Goal: Task Accomplishment & Management: Use online tool/utility

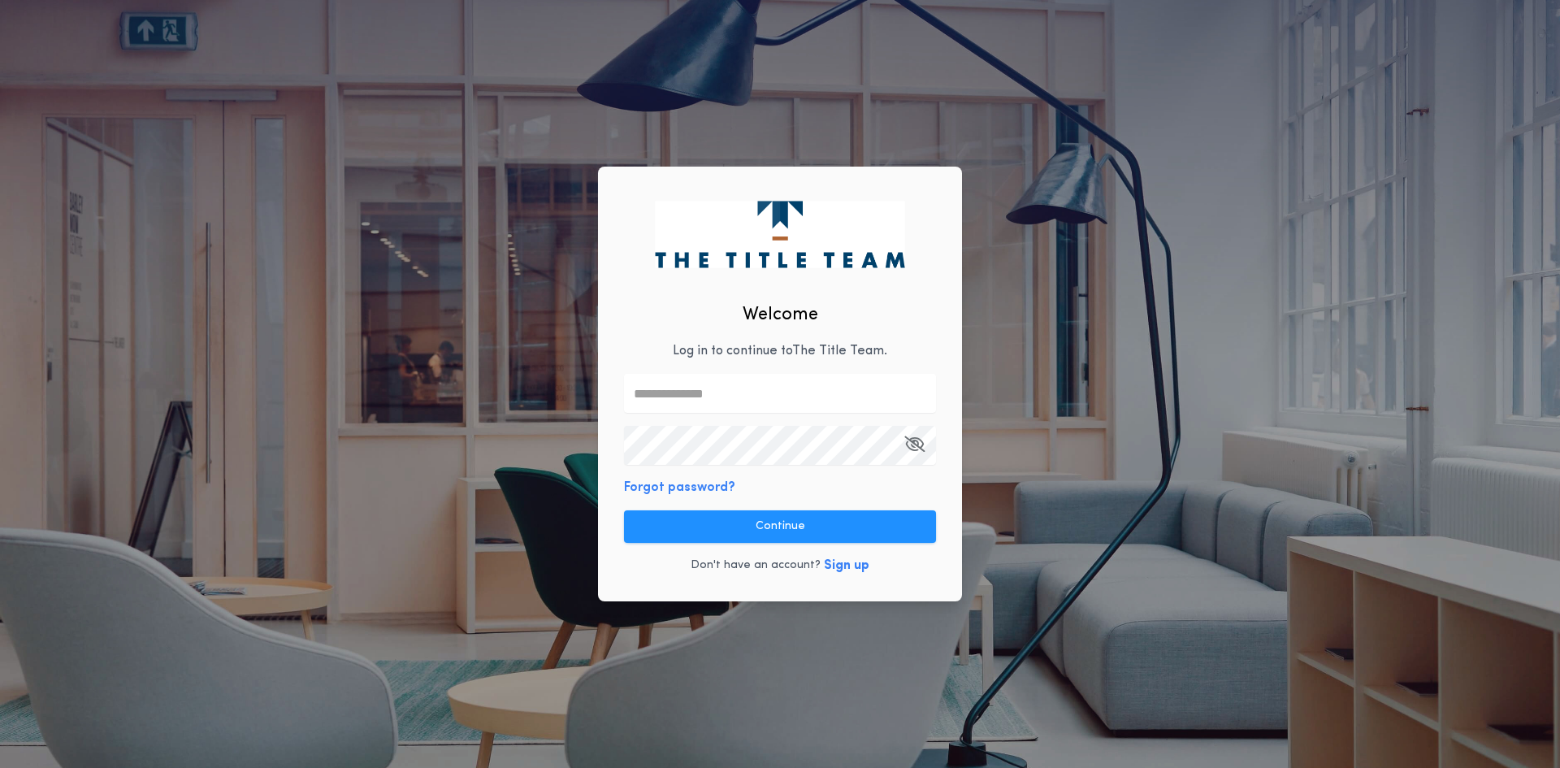
click at [705, 401] on input "text" at bounding box center [780, 393] width 312 height 39
type input "**********"
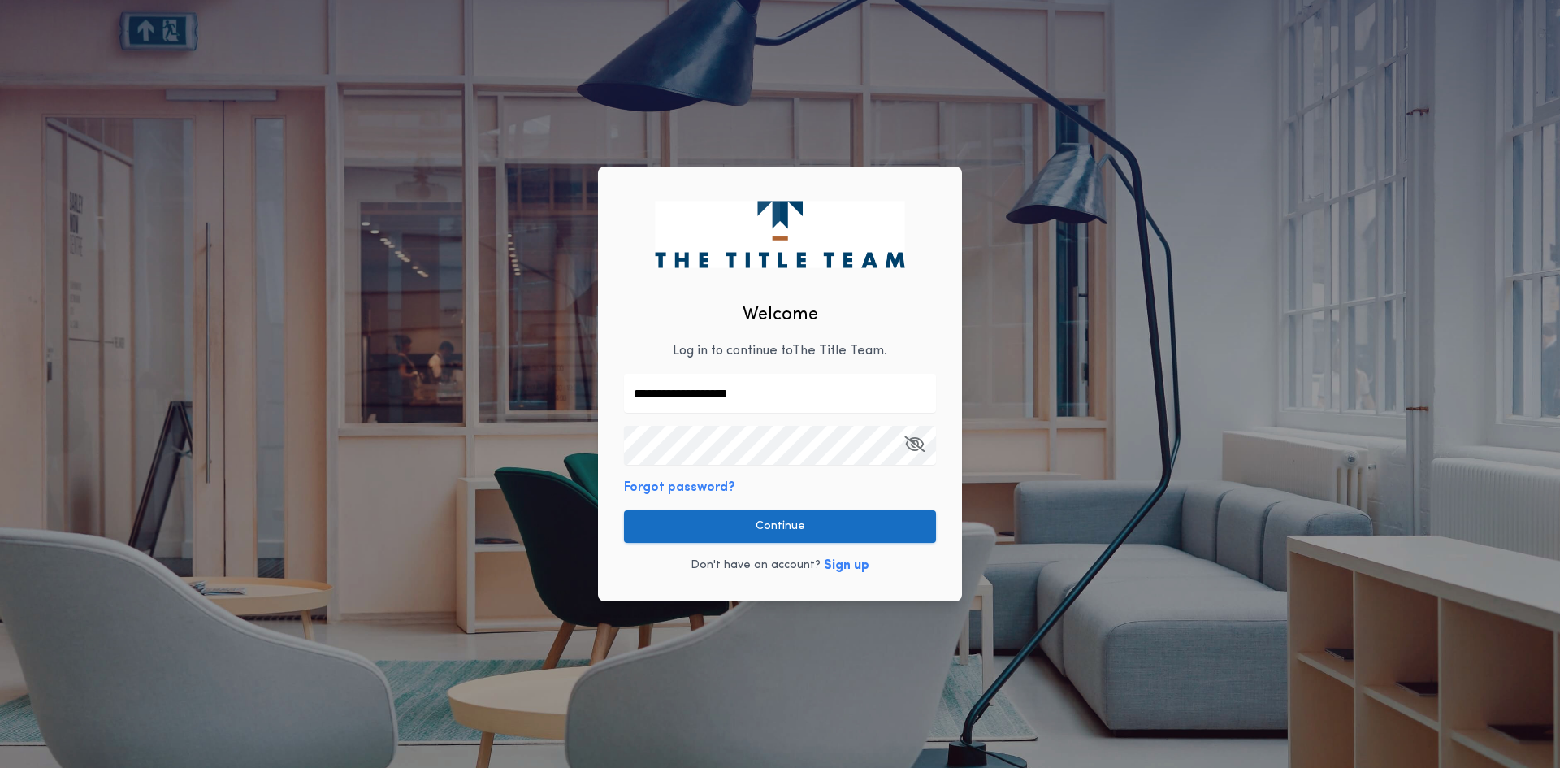
click at [842, 530] on button "Continue" at bounding box center [780, 526] width 312 height 33
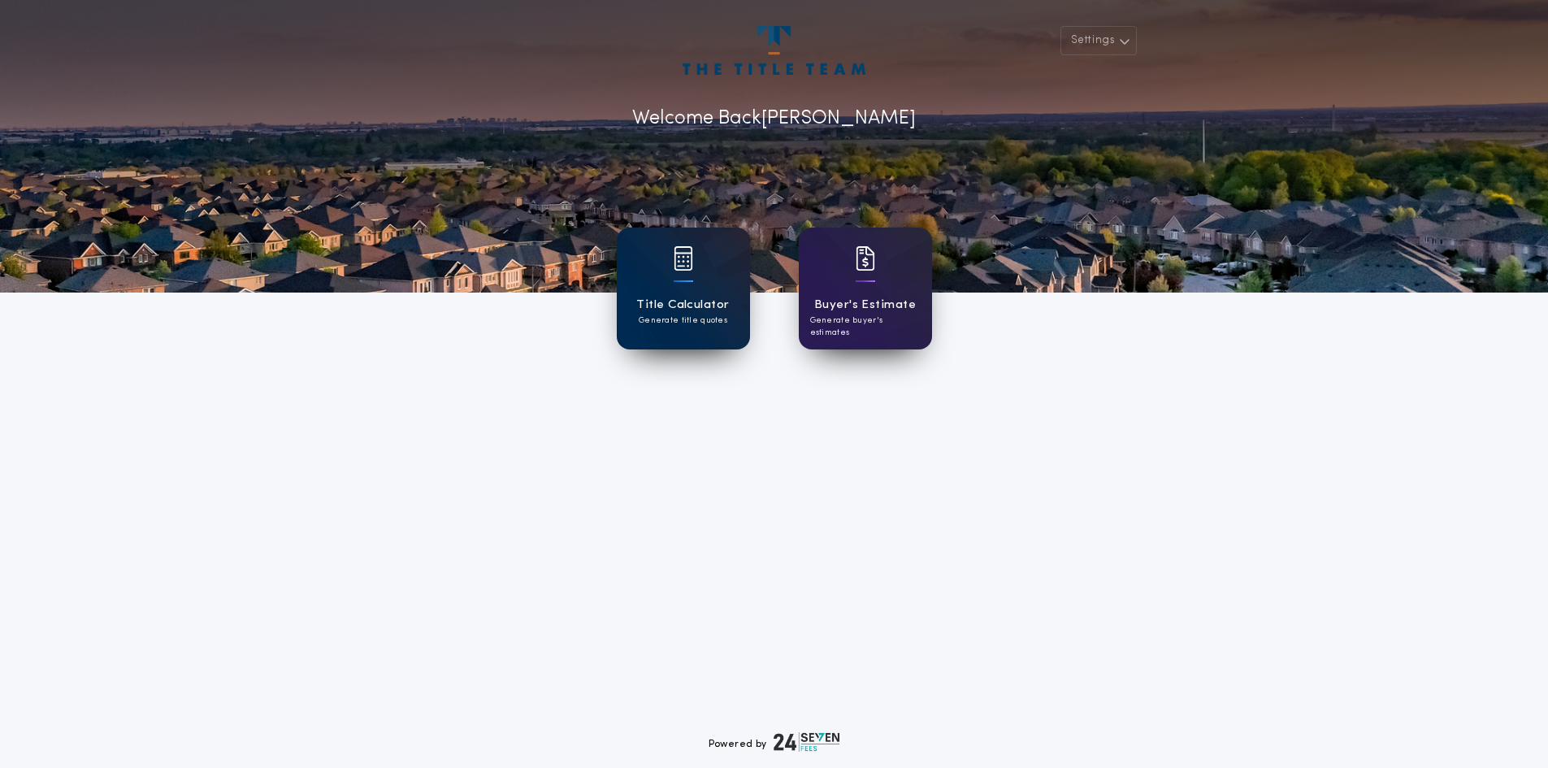
click at [710, 290] on div "Title Calculator Generate title quotes" at bounding box center [683, 289] width 133 height 122
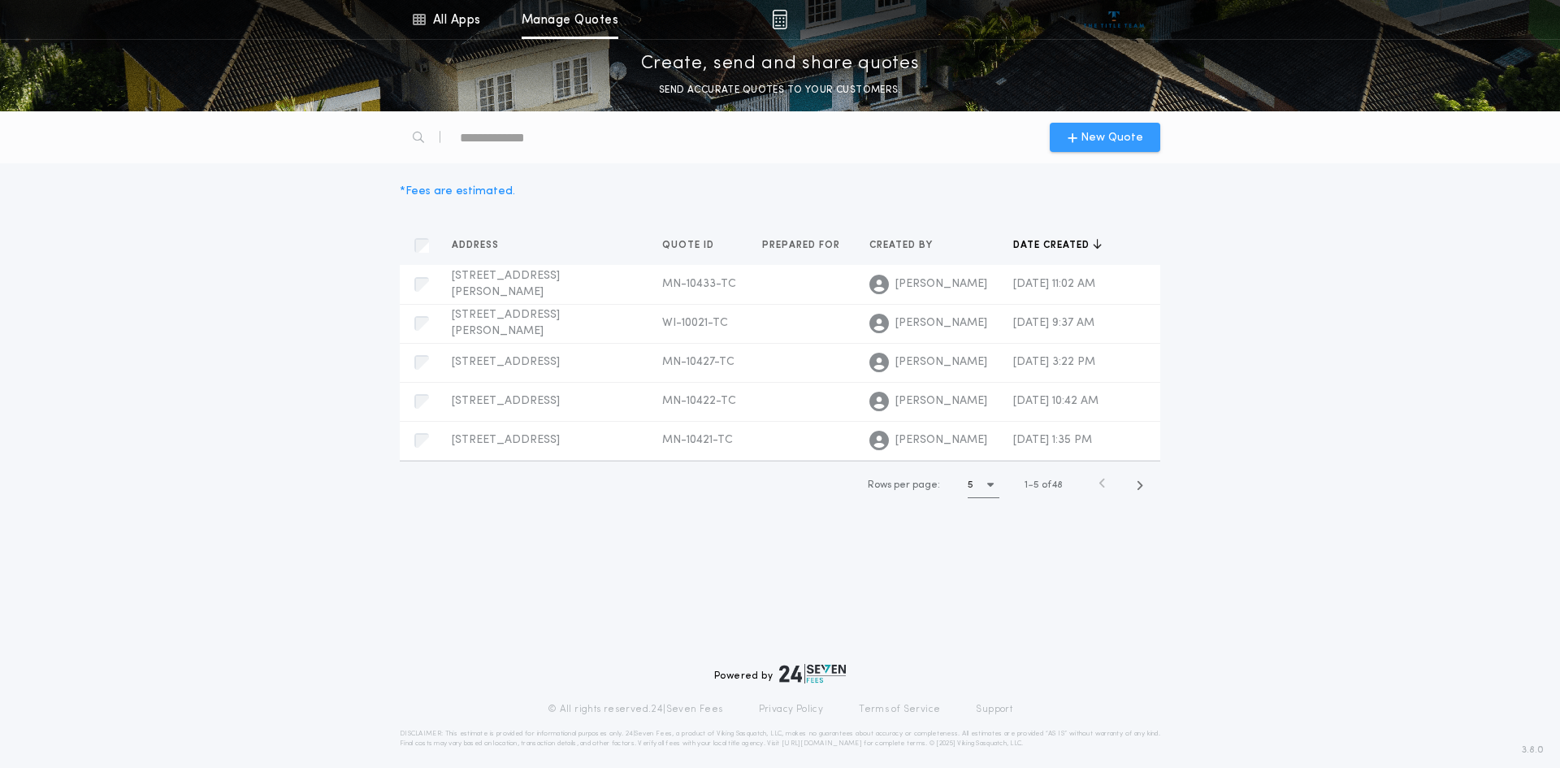
click at [1099, 131] on span "New Quote" at bounding box center [1112, 137] width 63 height 17
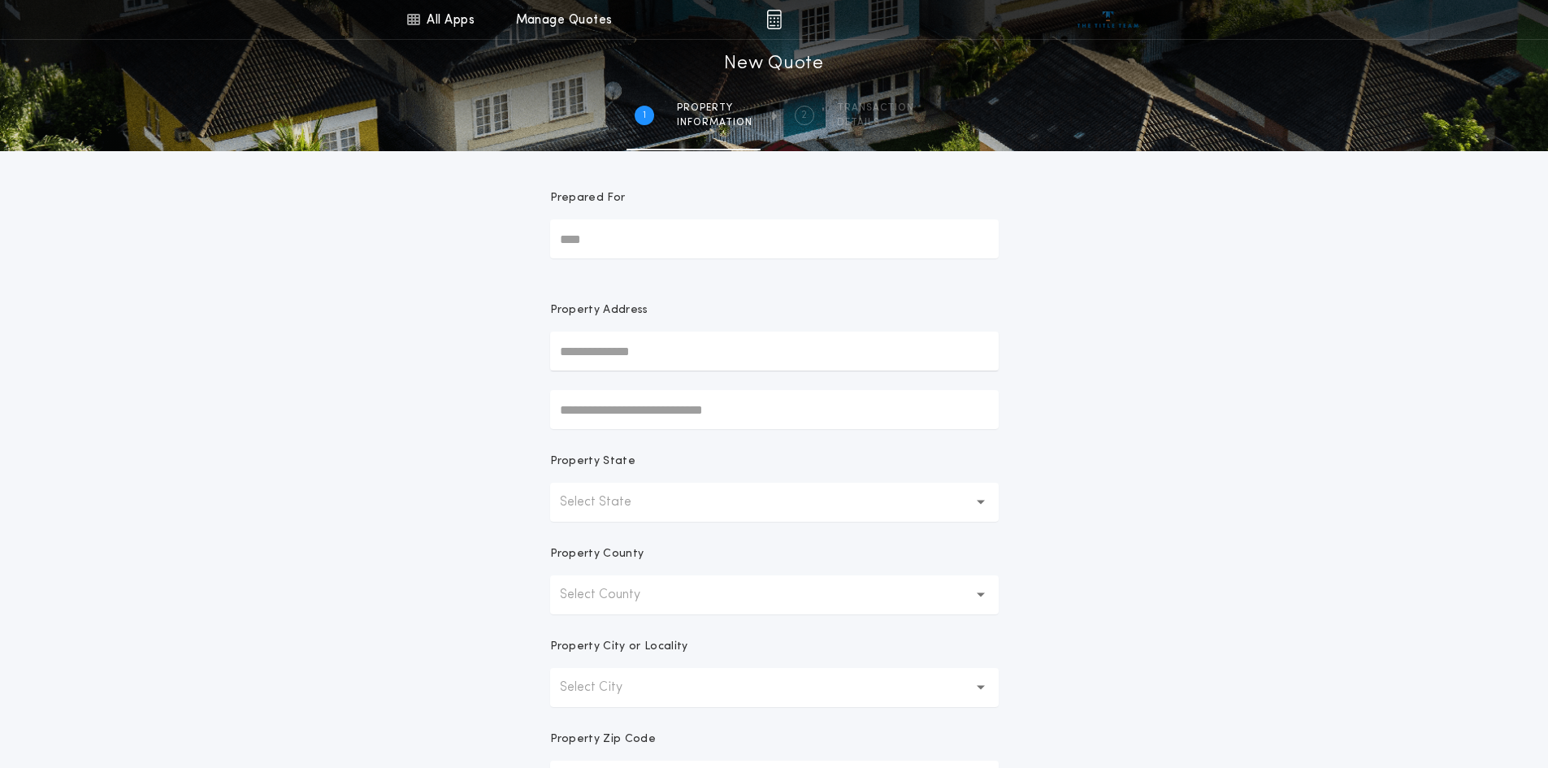
click at [599, 353] on input "text" at bounding box center [774, 351] width 449 height 39
click at [640, 385] on button "[STREET_ADDRESS][PERSON_NAME]" at bounding box center [774, 383] width 449 height 24
type input "**********"
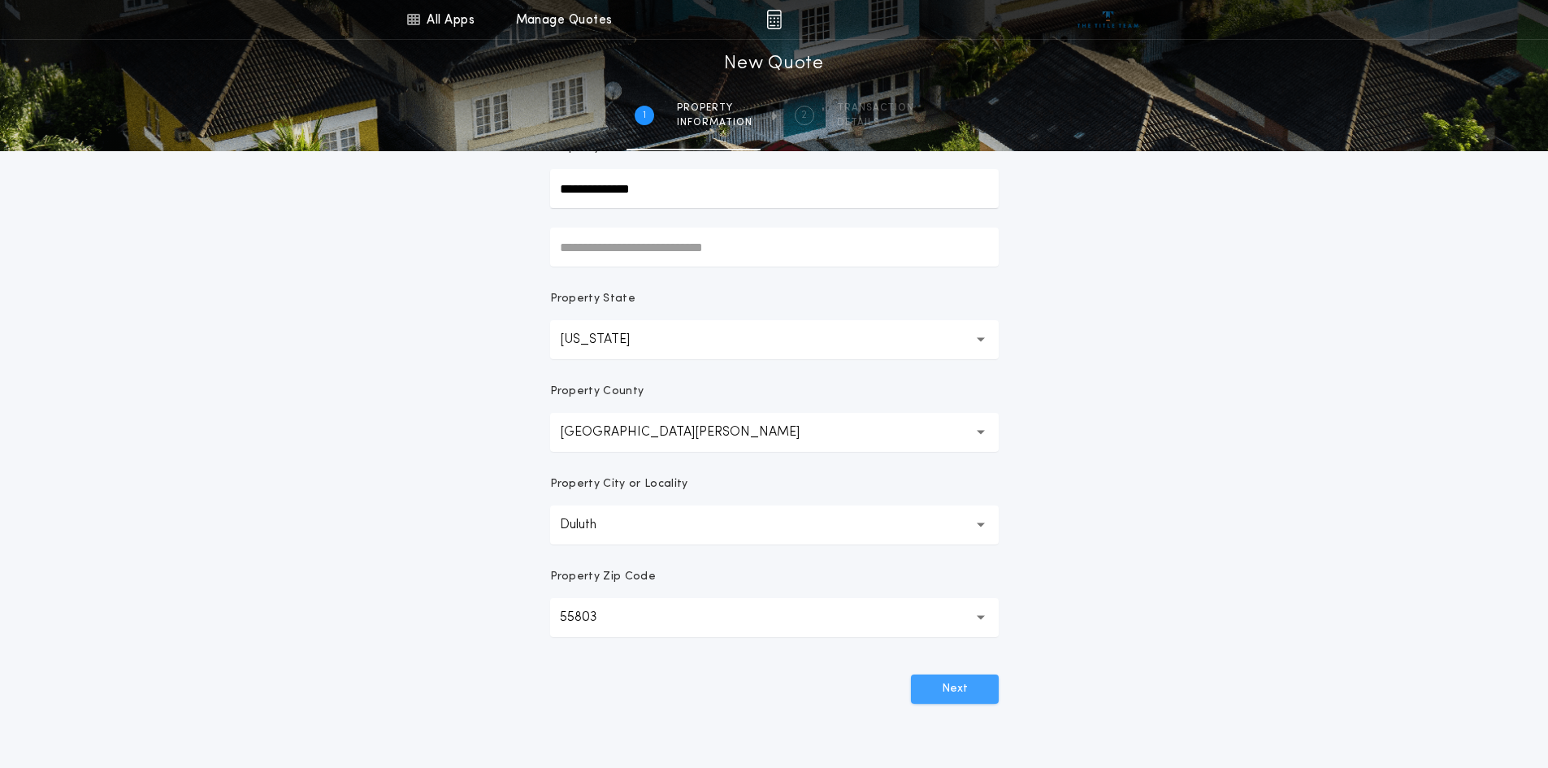
click at [944, 687] on button "Next" at bounding box center [955, 689] width 88 height 29
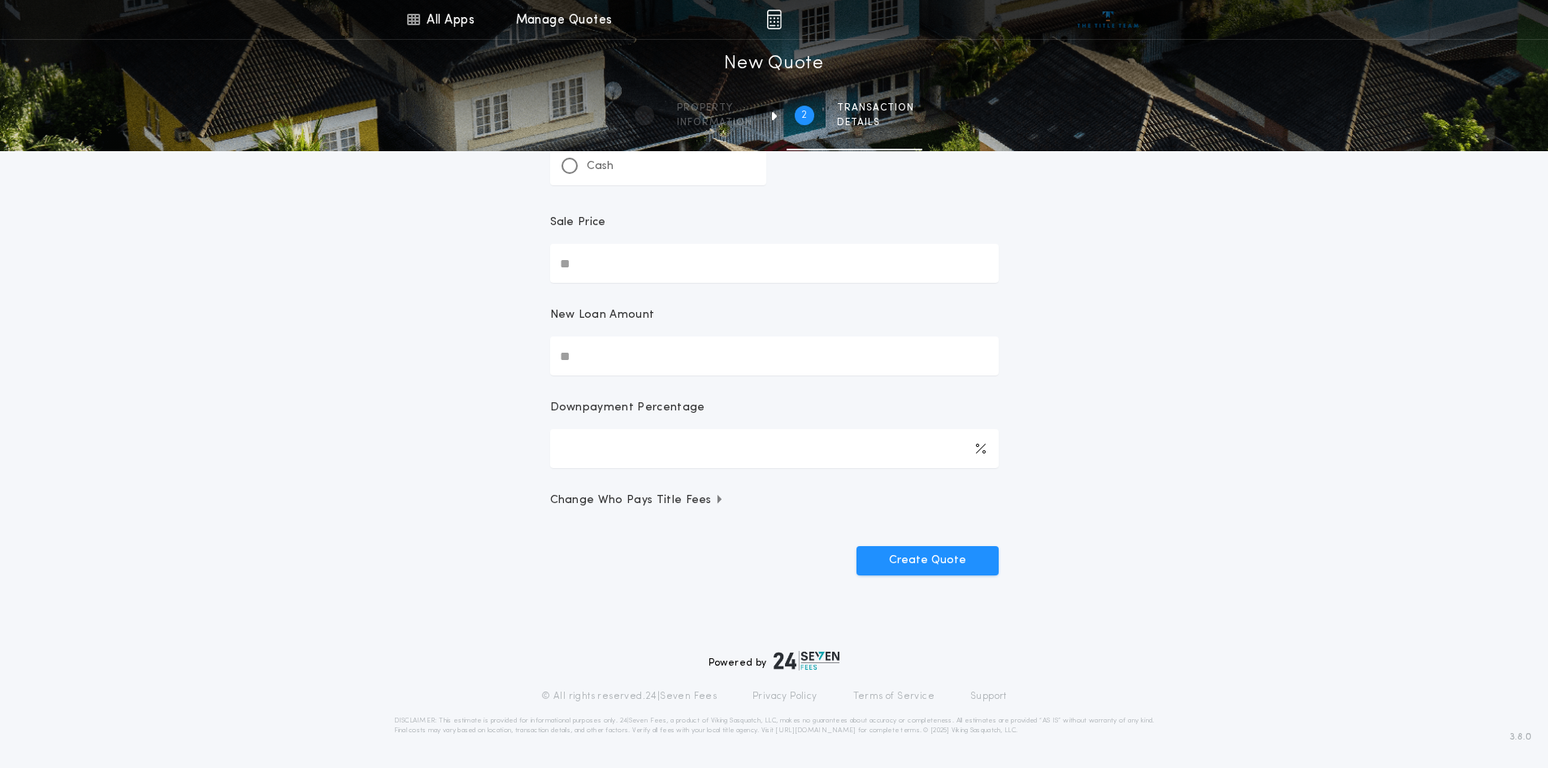
scroll to position [0, 0]
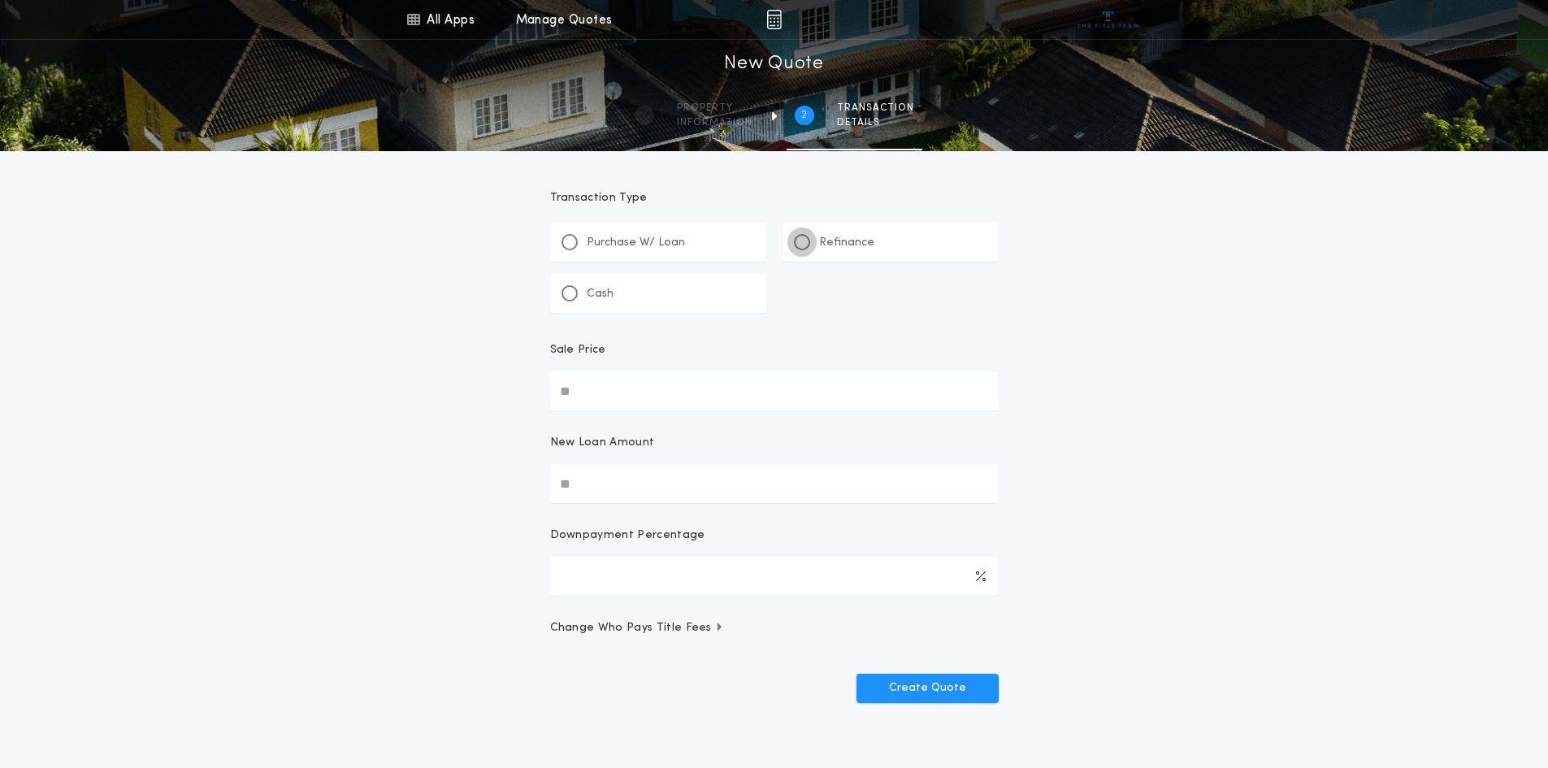
click at [804, 240] on div at bounding box center [802, 242] width 8 height 8
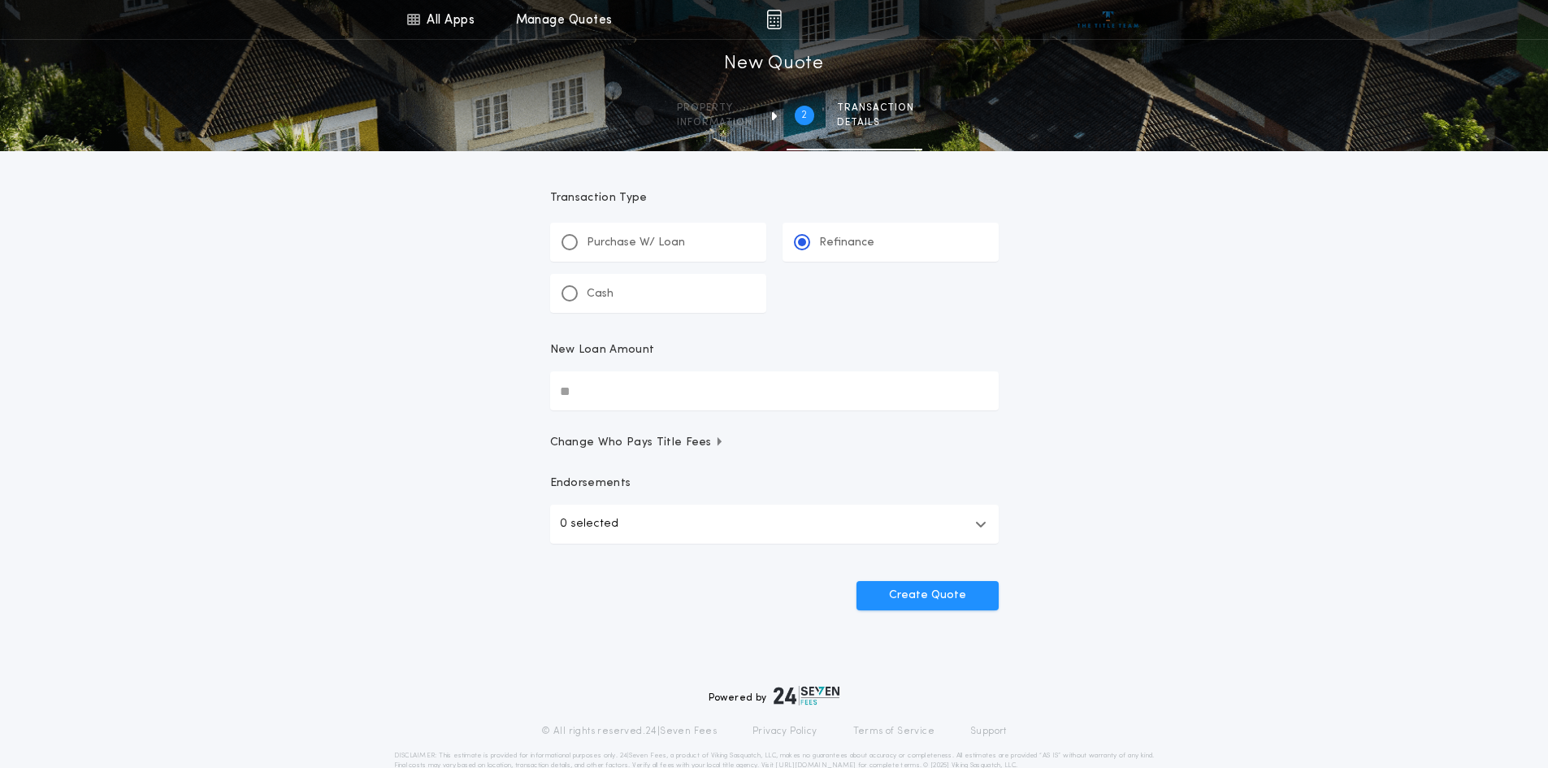
click at [653, 396] on input "New Loan Amount" at bounding box center [774, 390] width 449 height 39
type input "********"
click at [963, 597] on button "Create Quote" at bounding box center [928, 595] width 142 height 29
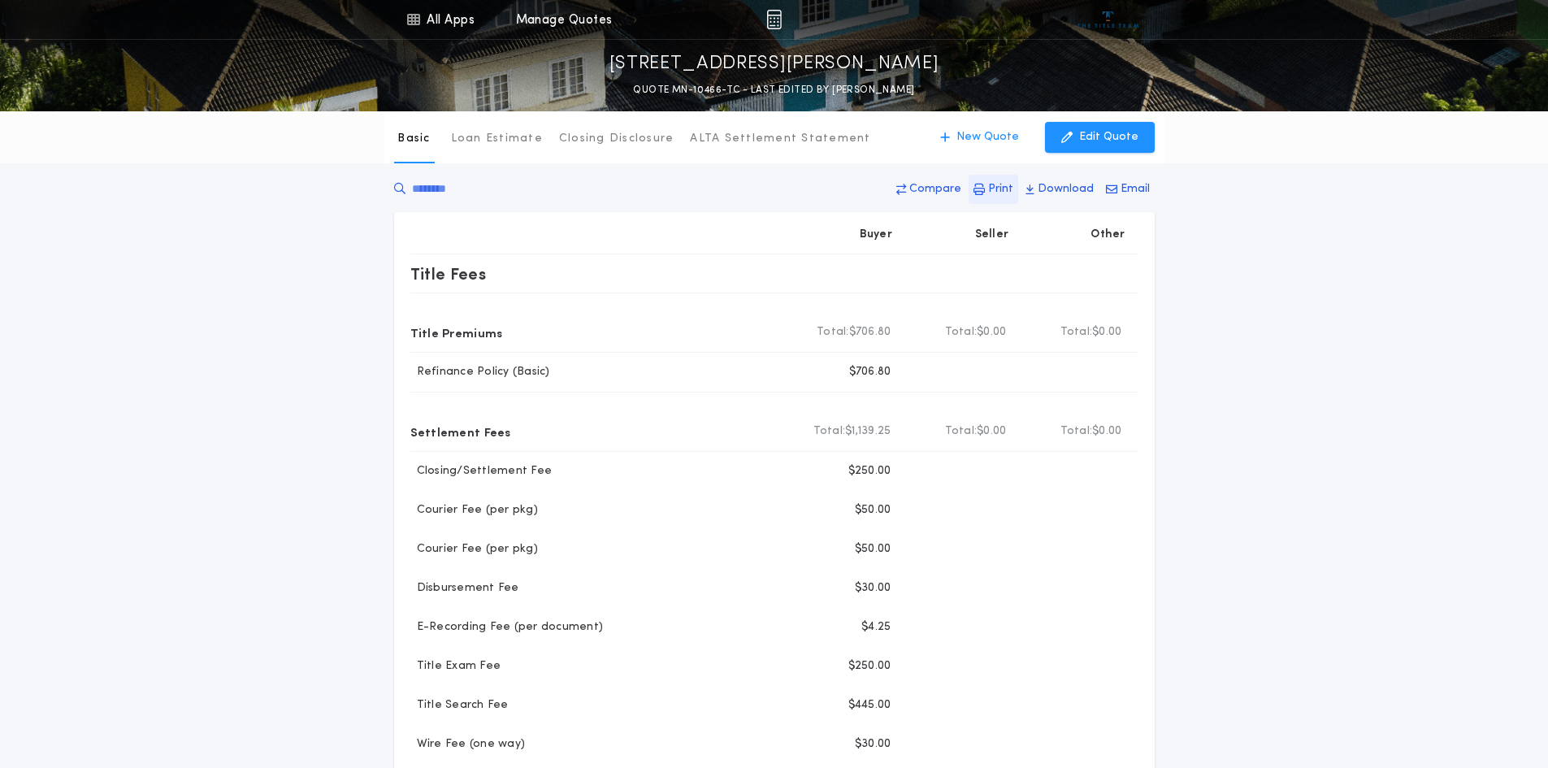
click at [1003, 186] on p "Print" at bounding box center [1000, 189] width 25 height 16
click at [983, 140] on p "New Quote" at bounding box center [988, 137] width 63 height 16
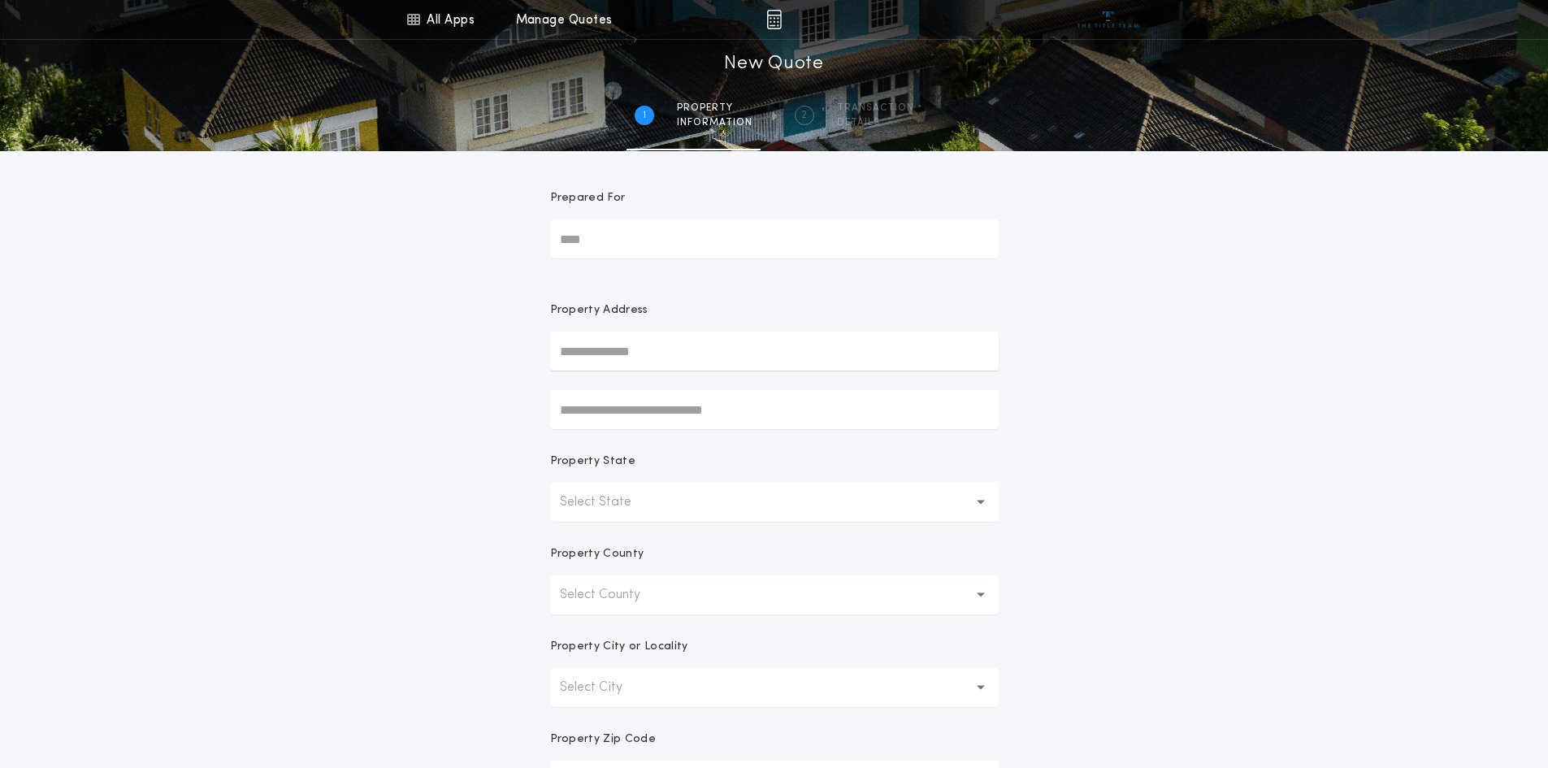
click at [589, 349] on input "text" at bounding box center [774, 351] width 449 height 39
type input "**********"
click at [675, 390] on button "[STREET_ADDRESS]" at bounding box center [774, 383] width 449 height 24
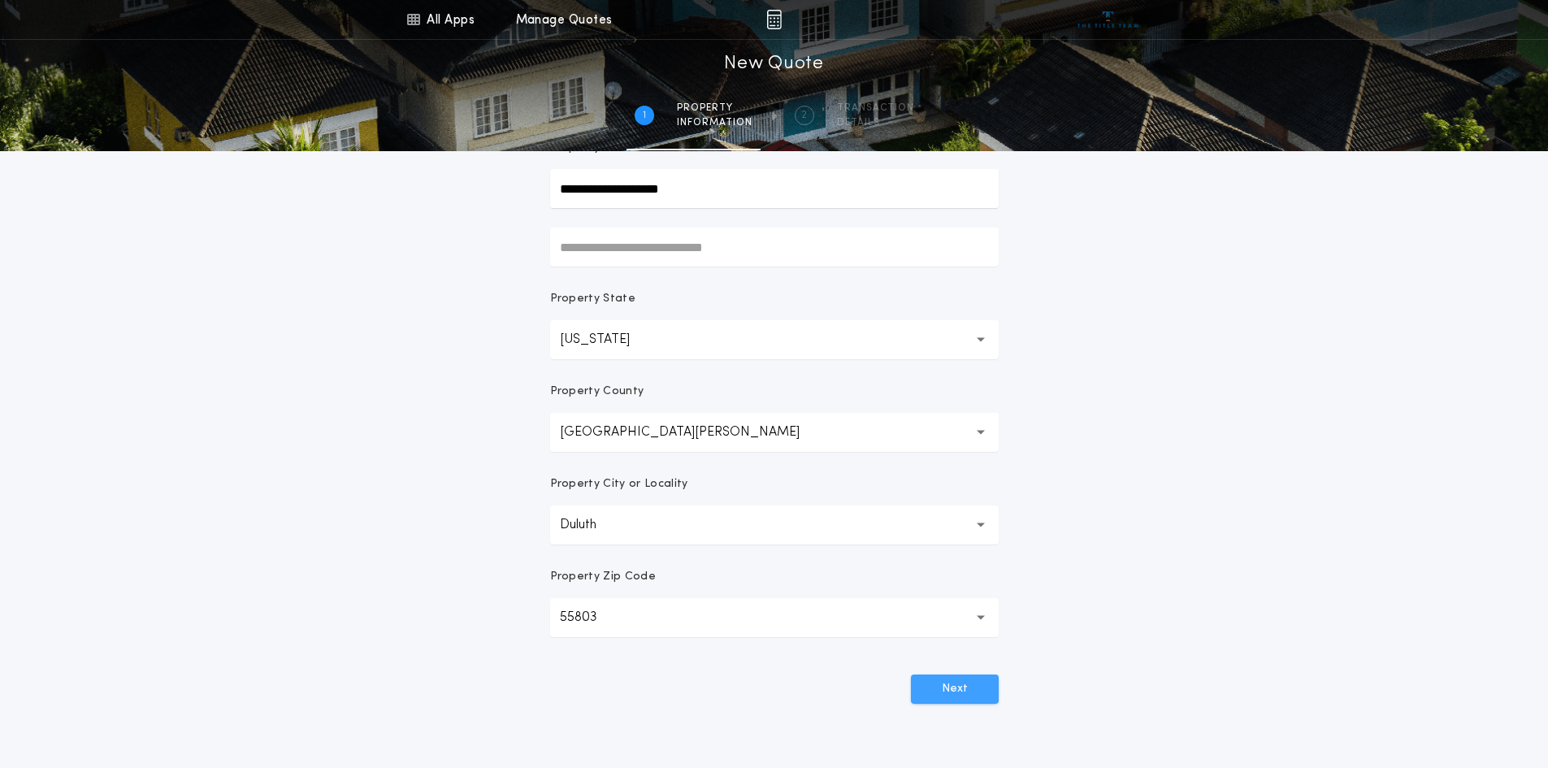
click at [958, 696] on button "Next" at bounding box center [955, 689] width 88 height 29
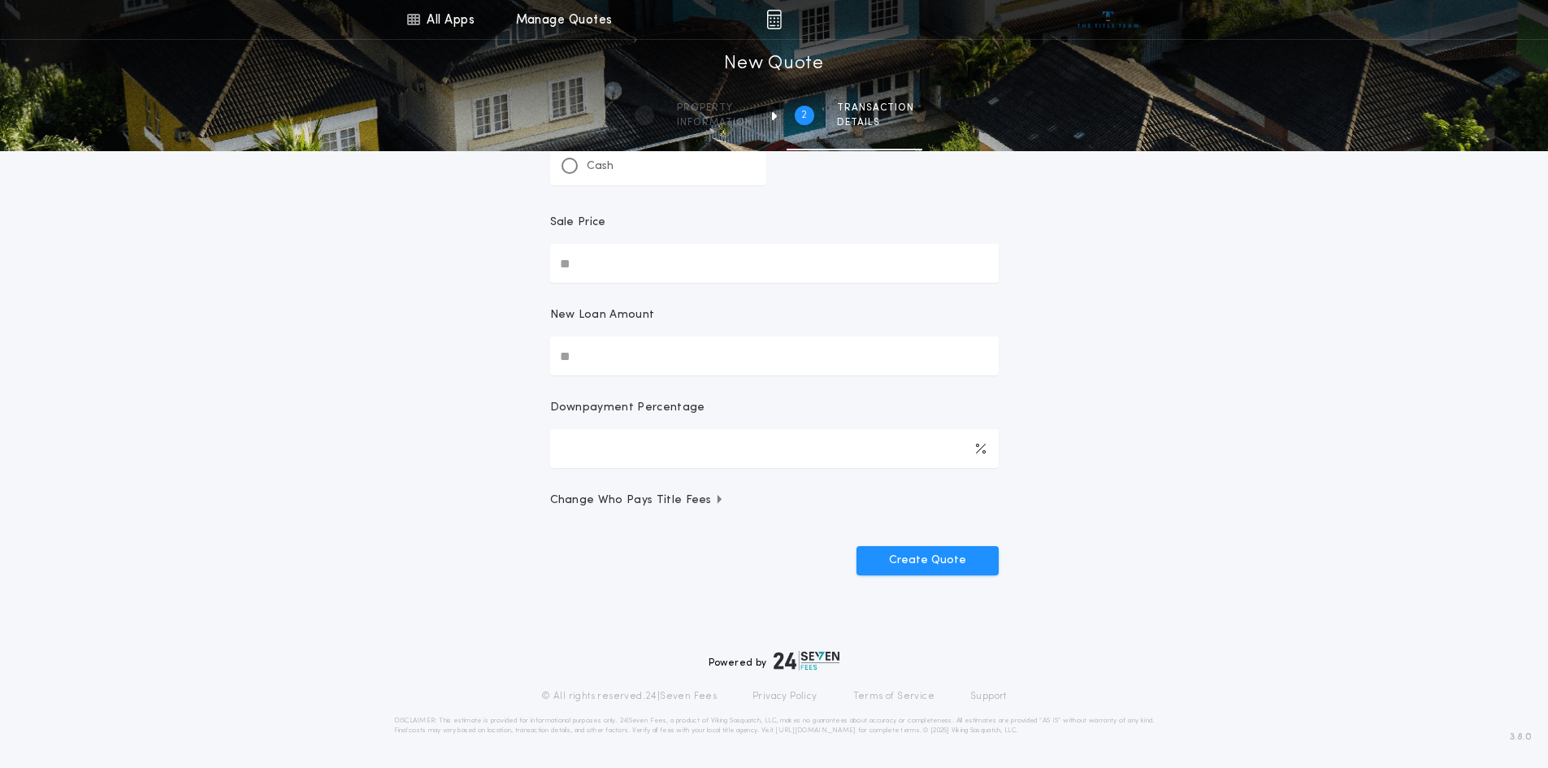
scroll to position [0, 0]
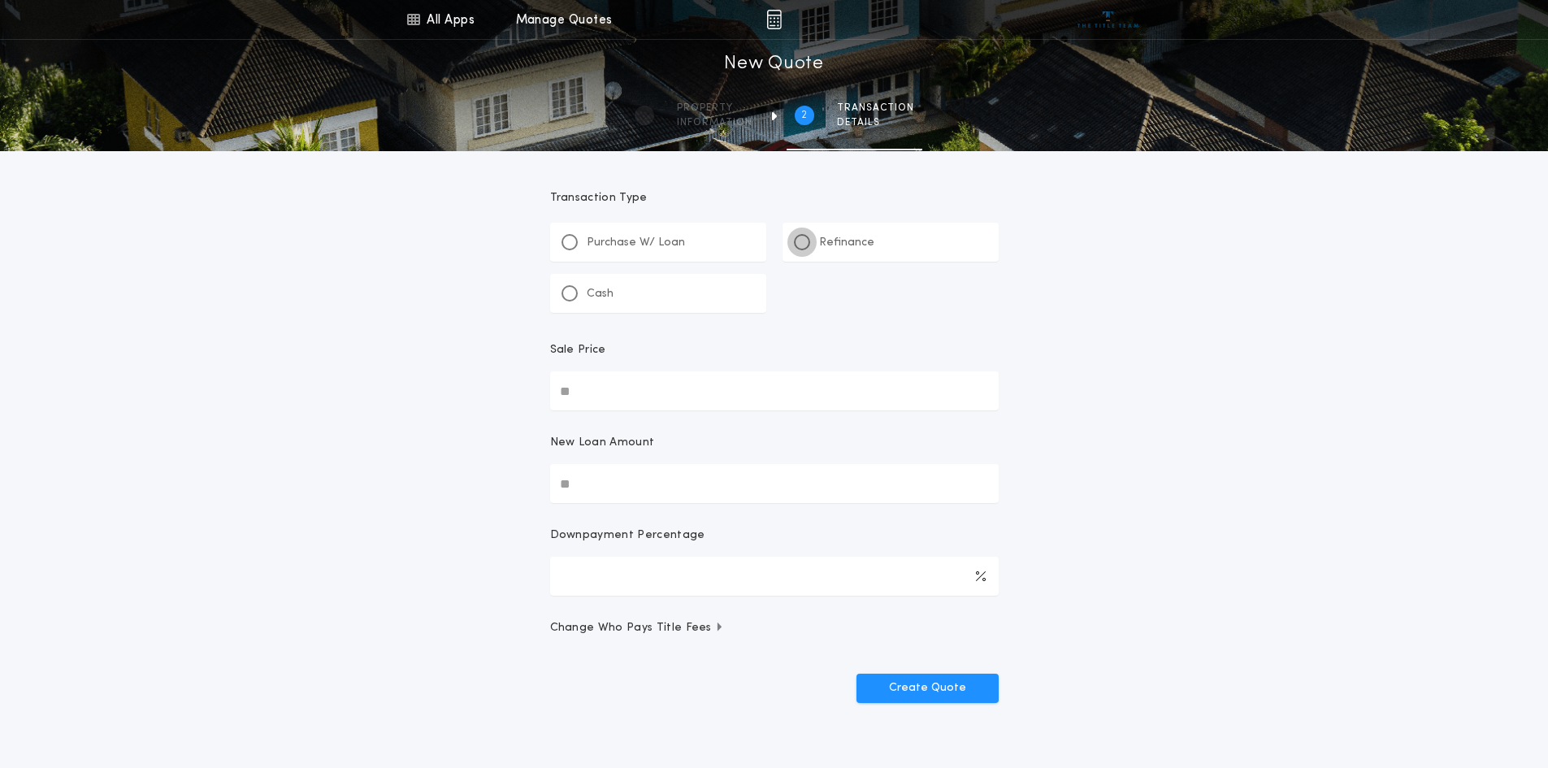
click at [803, 243] on div at bounding box center [802, 242] width 8 height 8
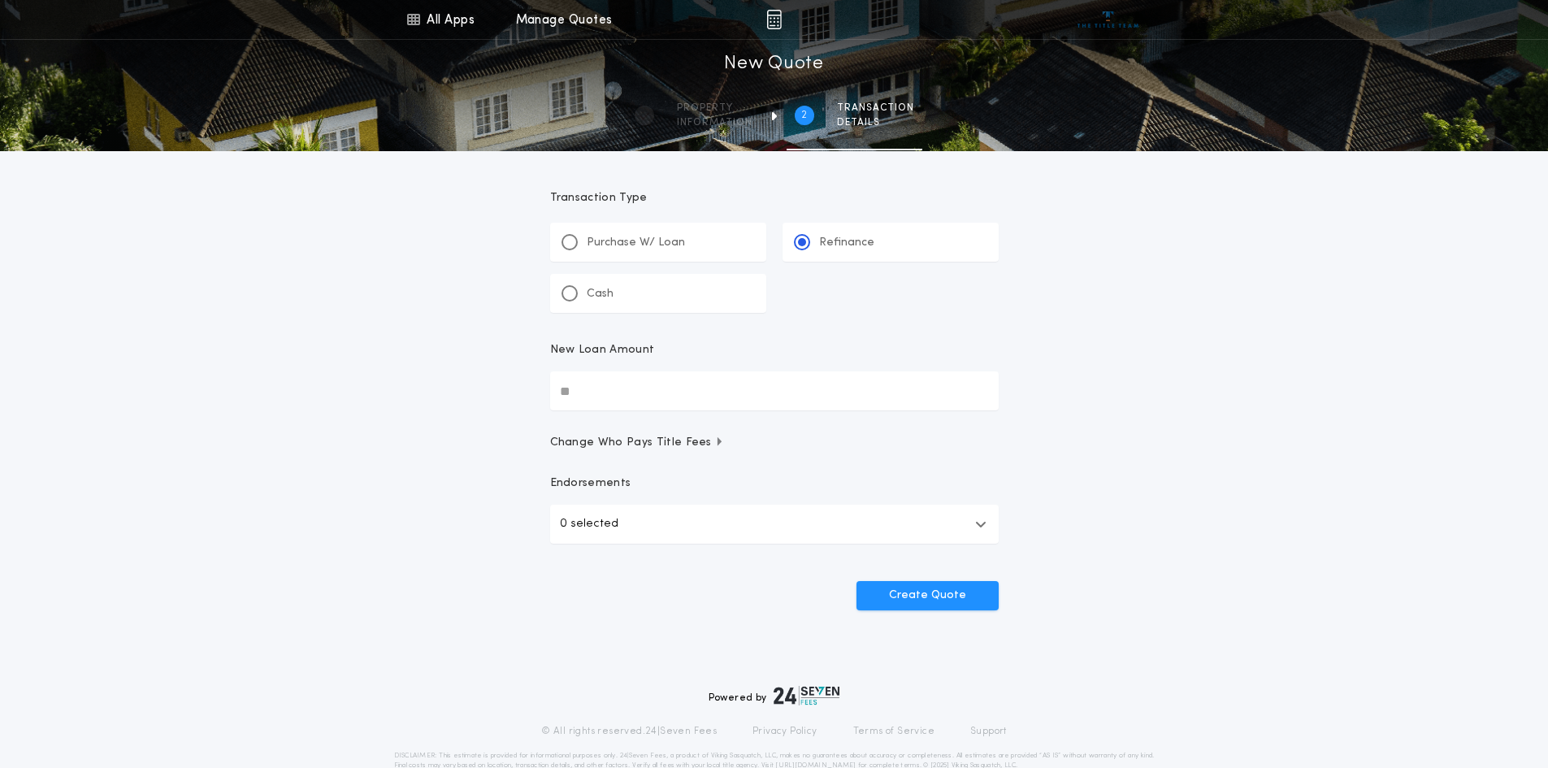
click at [653, 396] on input "New Loan Amount" at bounding box center [774, 390] width 449 height 39
type input "********"
click at [937, 588] on button "Create Quote" at bounding box center [928, 595] width 142 height 29
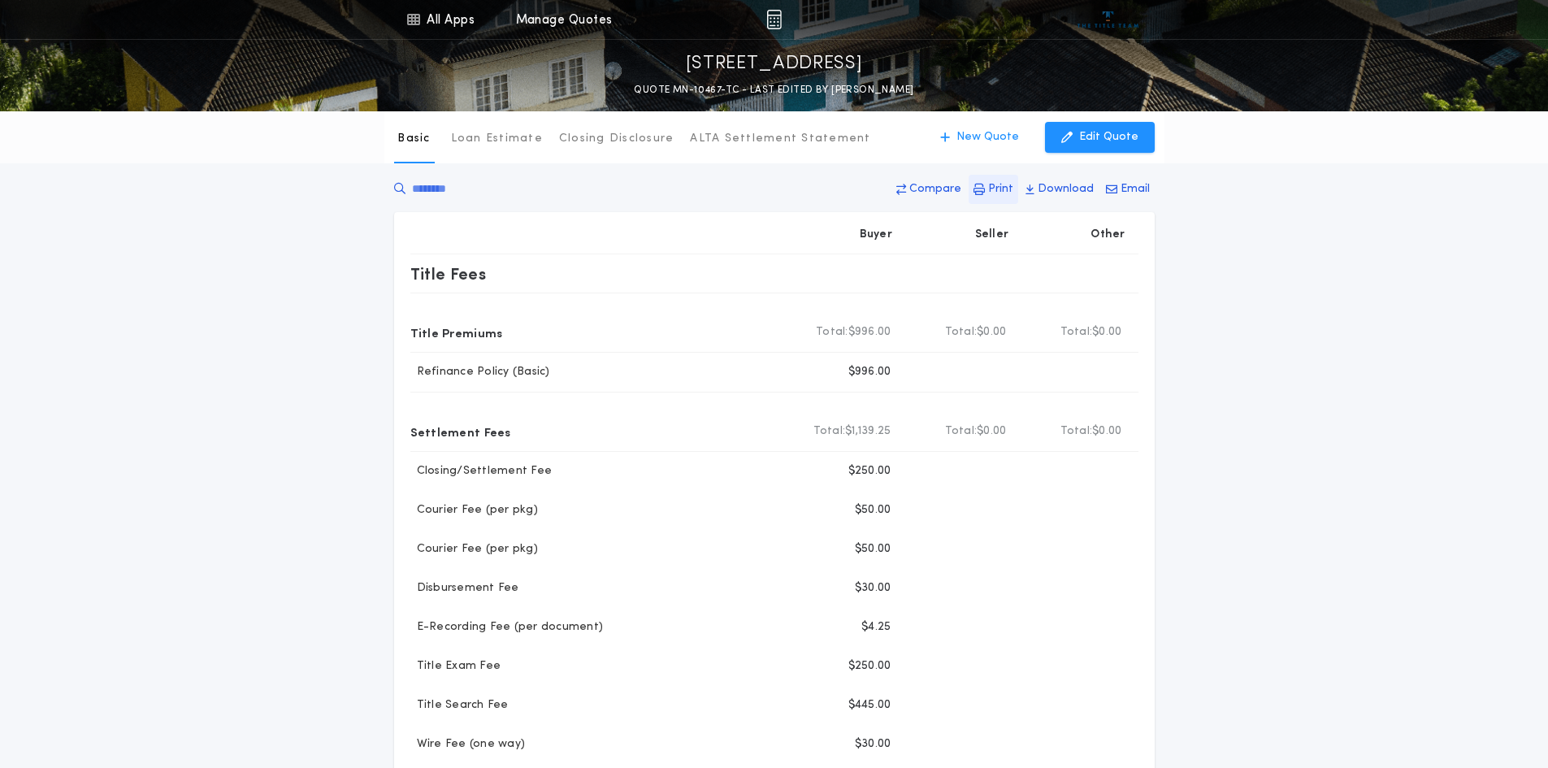
click at [994, 188] on p "Print" at bounding box center [1000, 189] width 25 height 16
